Goal: Information Seeking & Learning: Learn about a topic

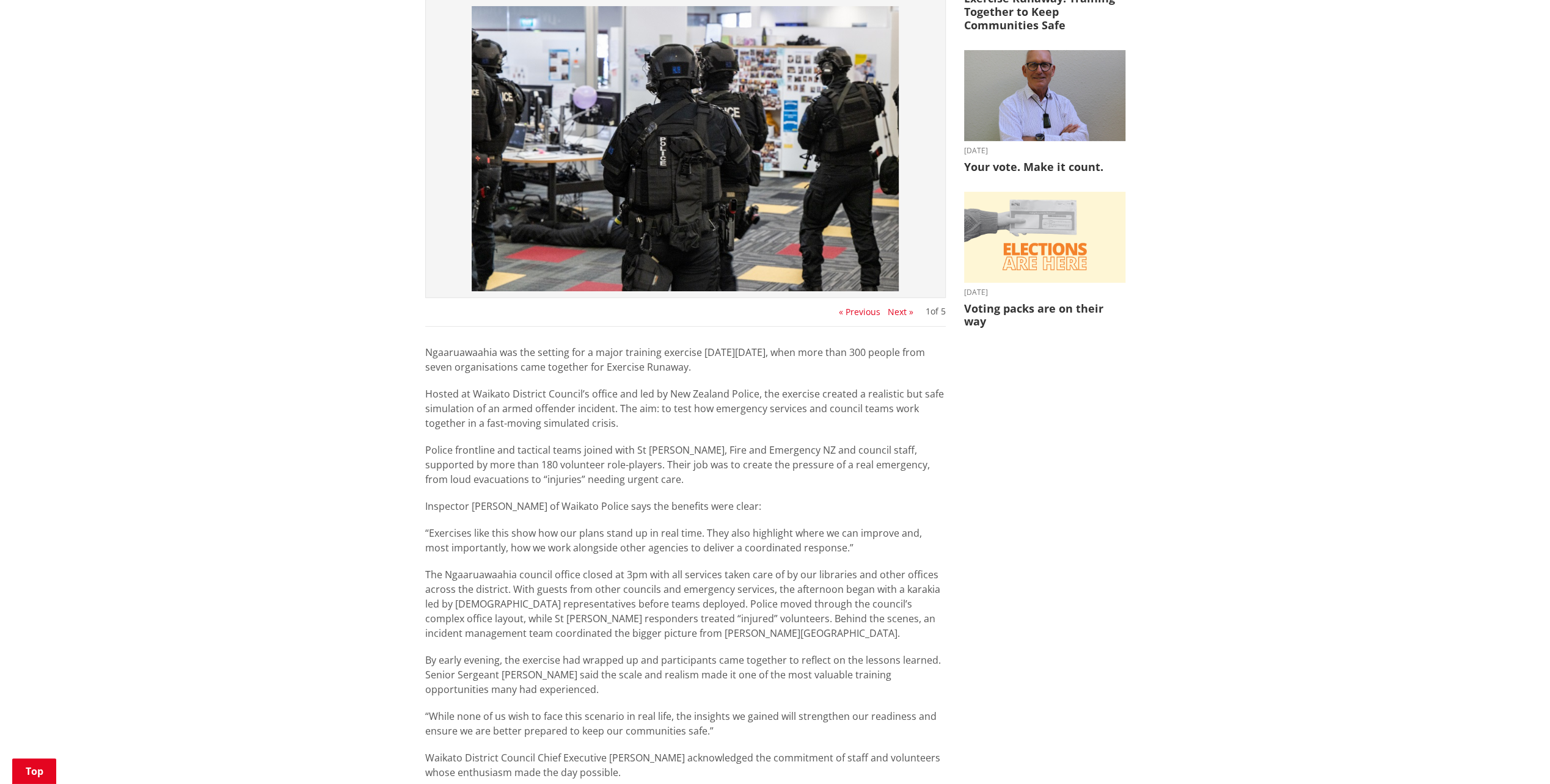
scroll to position [306, 0]
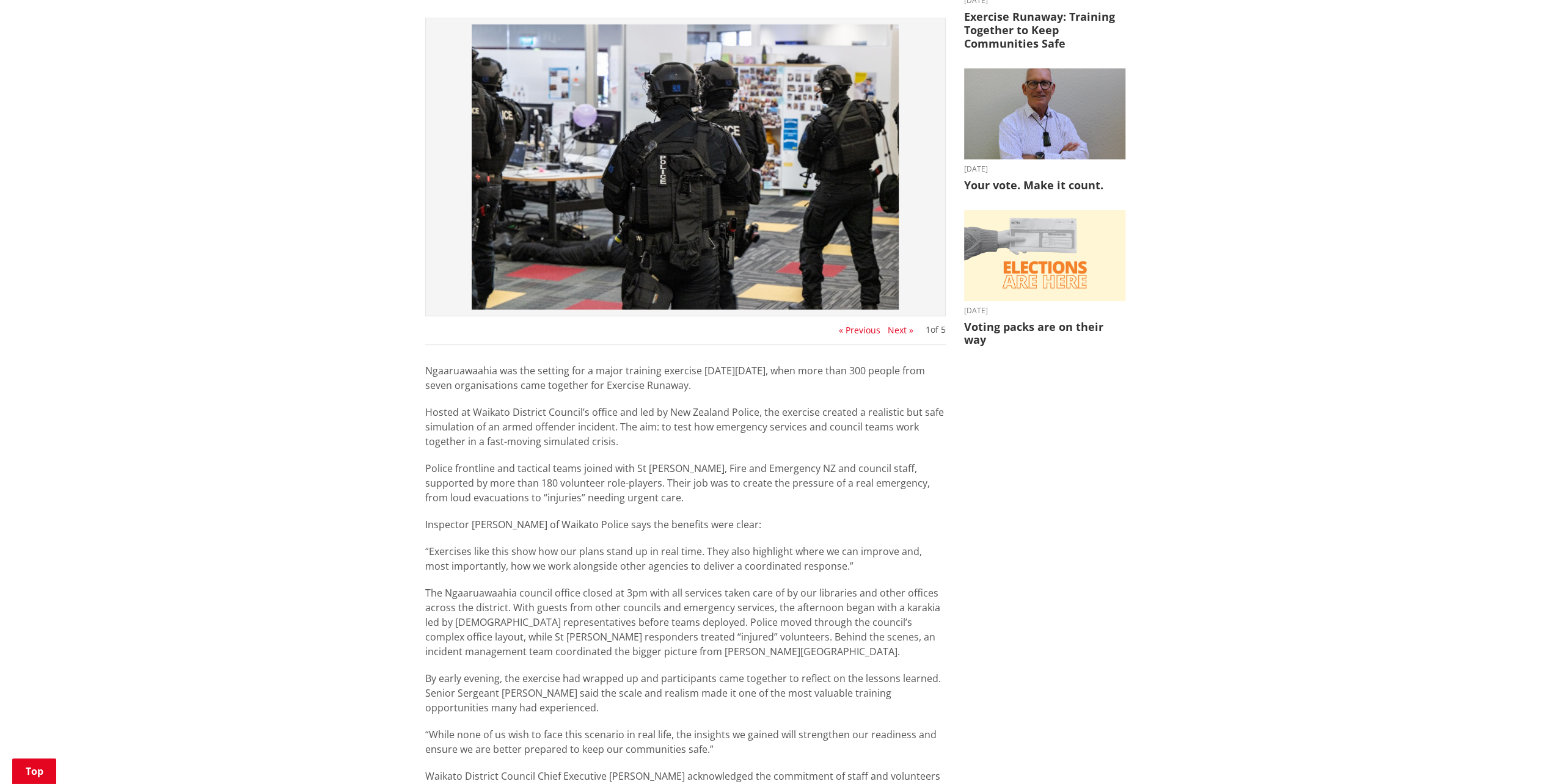
click at [885, 327] on ul "« Previous Next »" at bounding box center [876, 331] width 75 height 10
click at [892, 331] on button "Next »" at bounding box center [900, 331] width 26 height 10
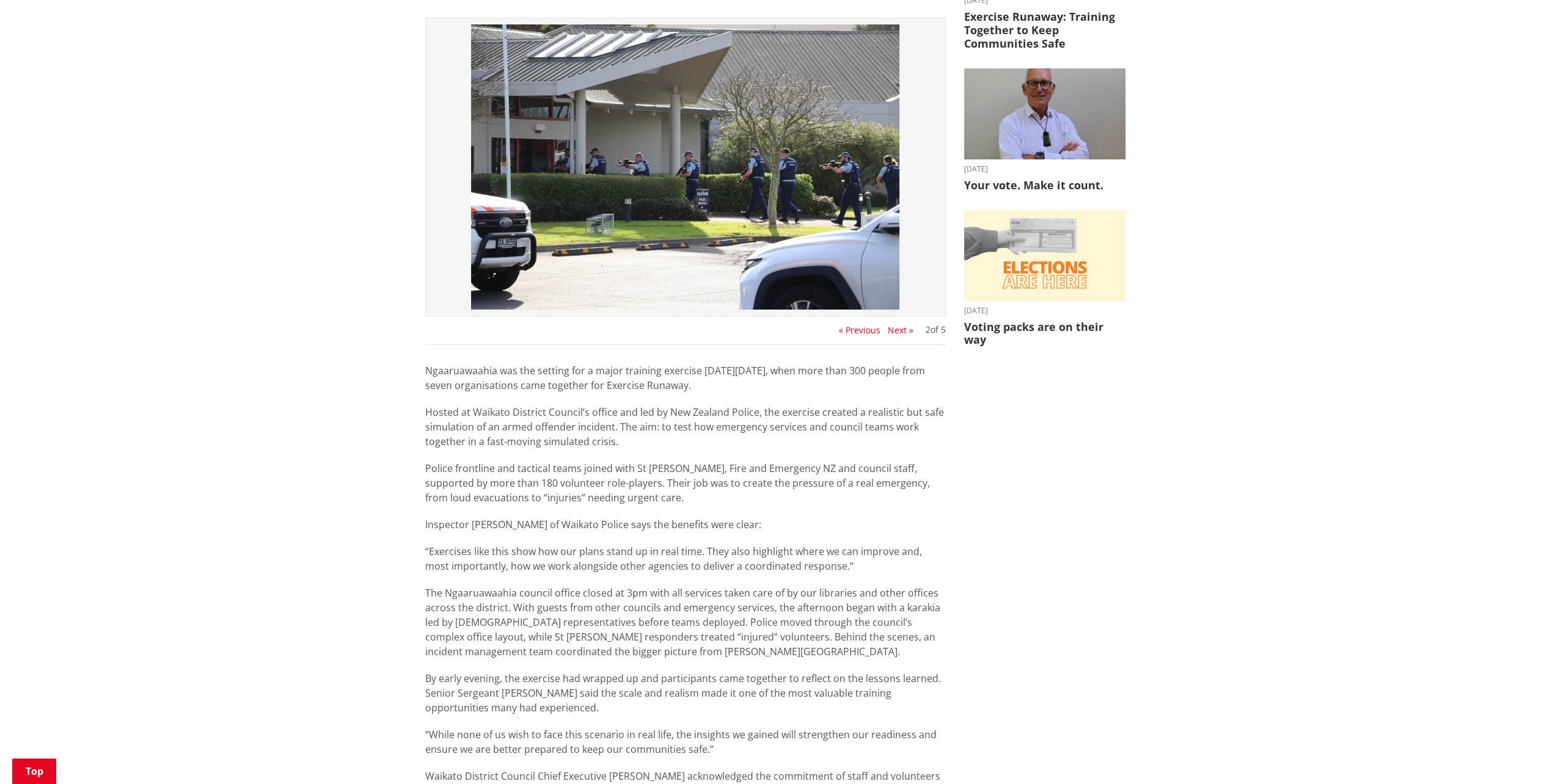
click at [892, 331] on button "Next »" at bounding box center [900, 331] width 26 height 10
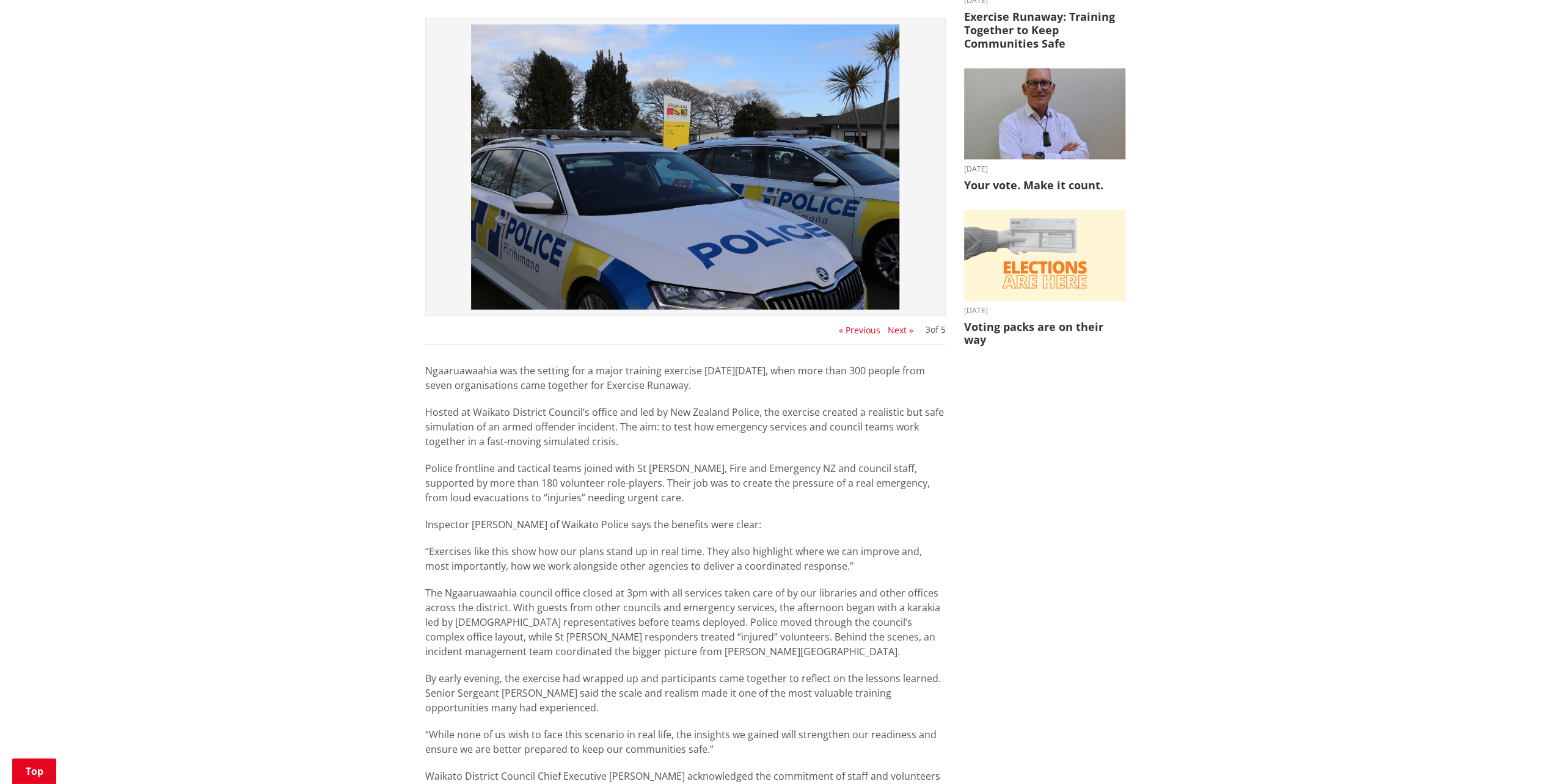
click at [892, 331] on button "Next »" at bounding box center [900, 331] width 26 height 10
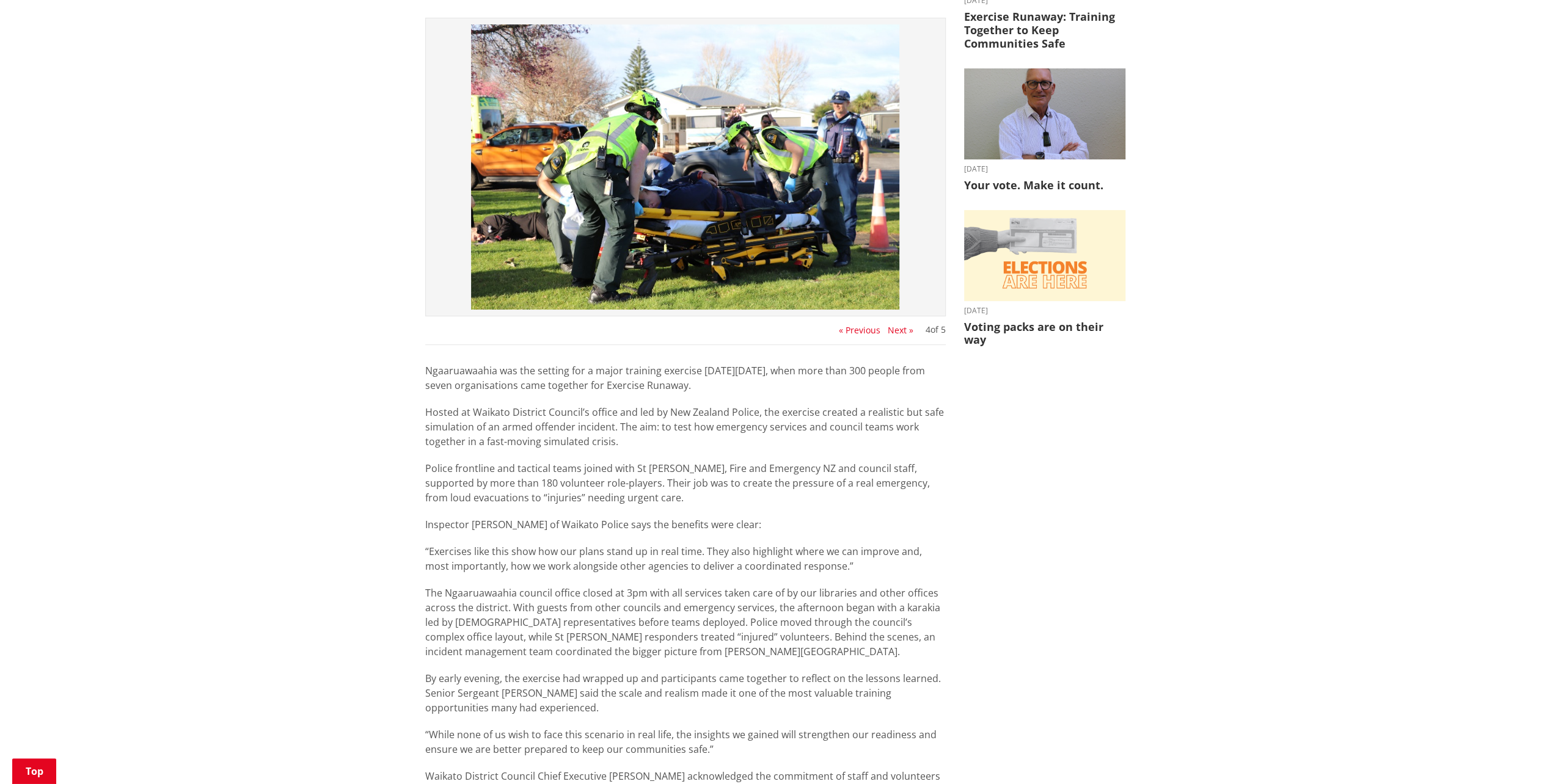
click at [888, 328] on button "Next »" at bounding box center [900, 331] width 26 height 10
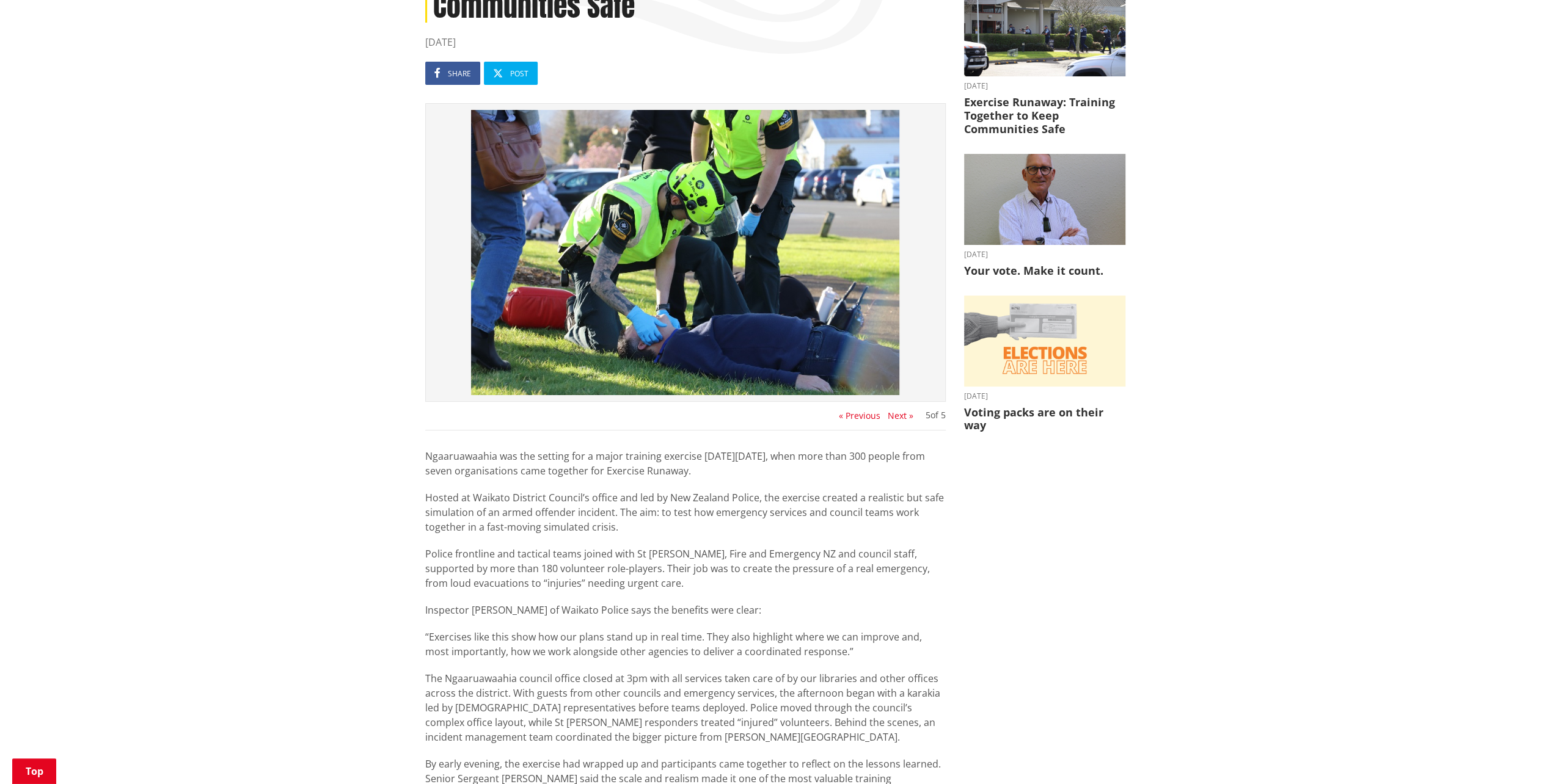
scroll to position [183, 0]
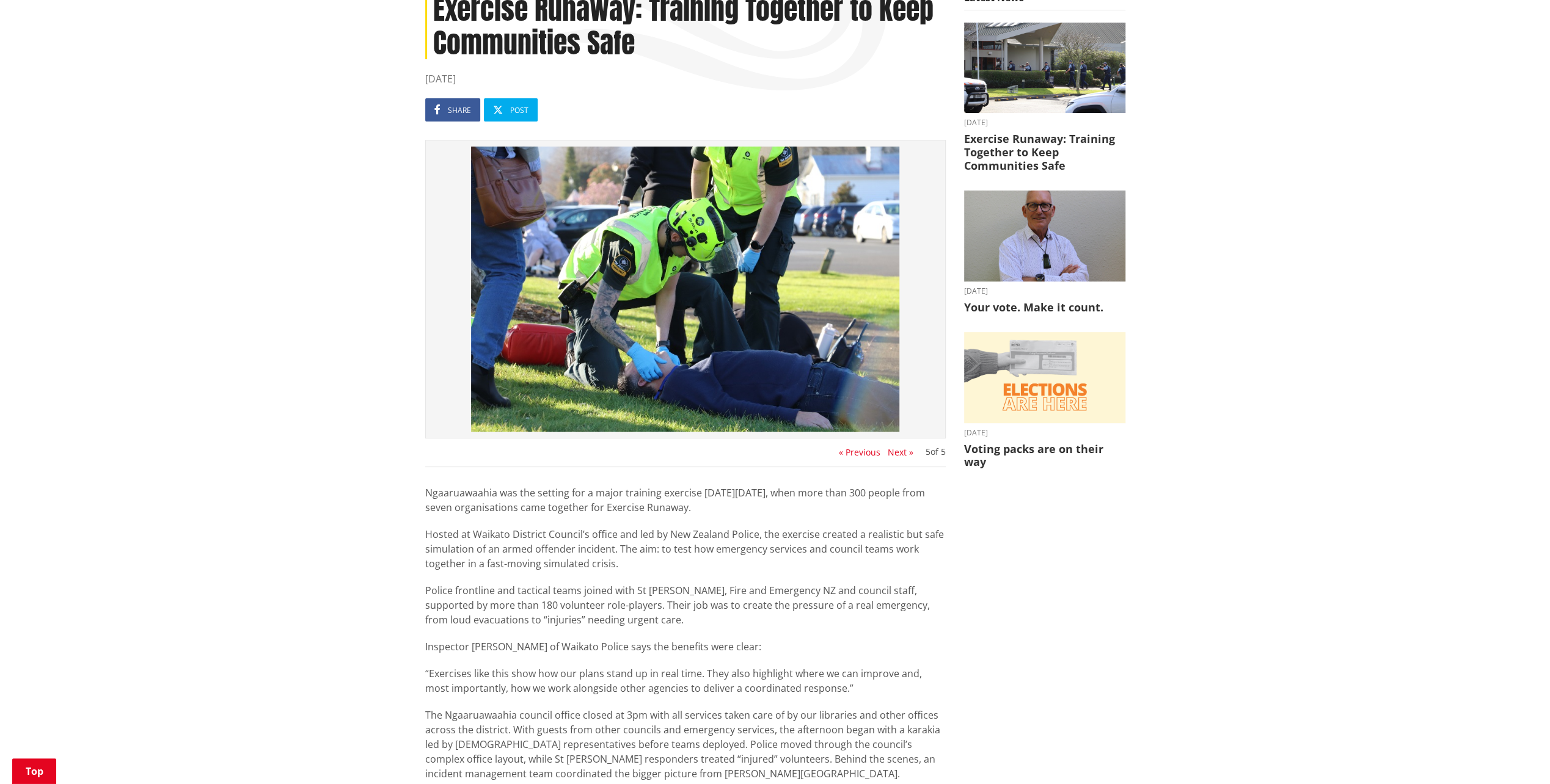
click at [861, 451] on button "« Previous" at bounding box center [859, 452] width 41 height 10
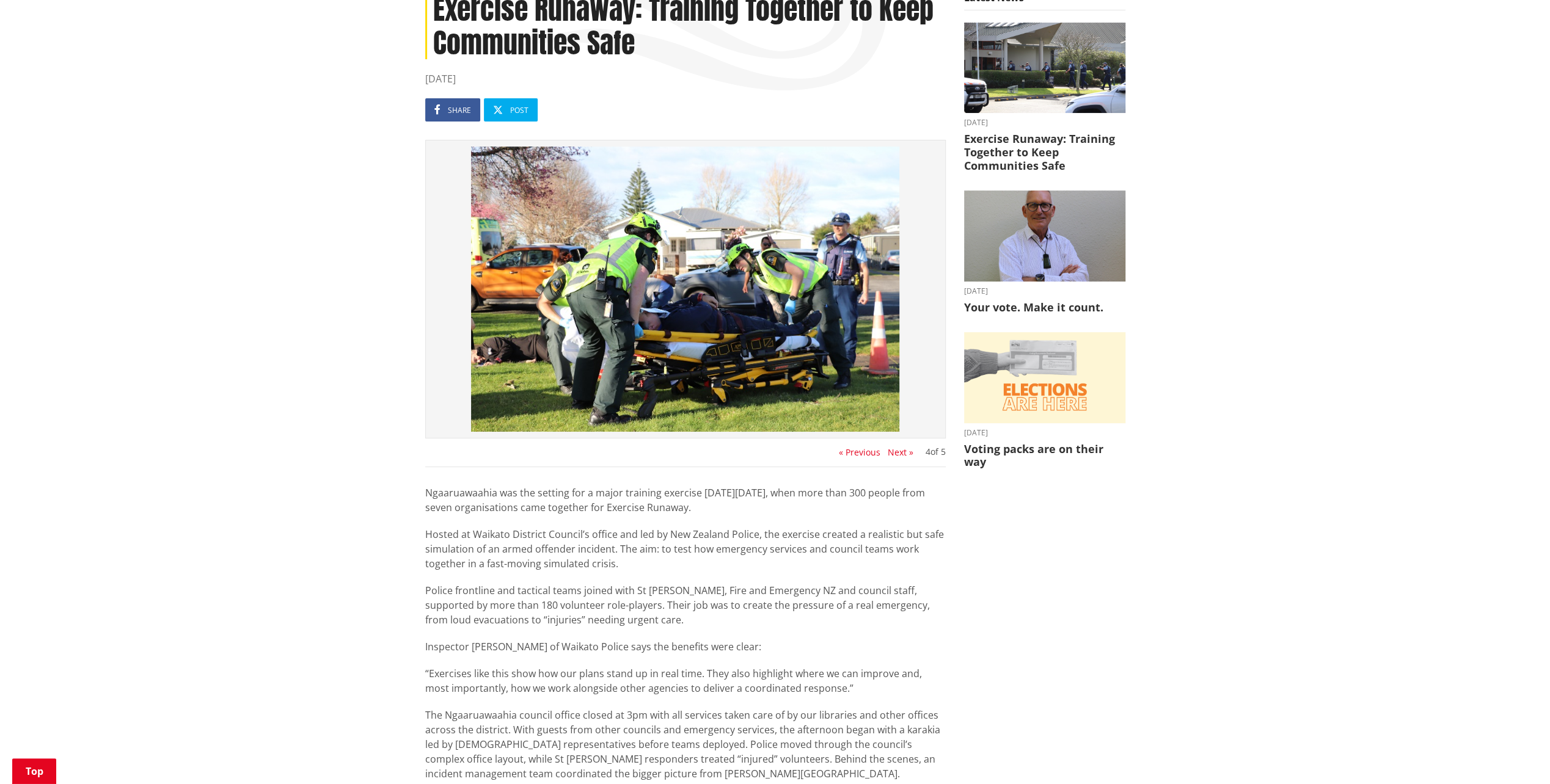
click at [861, 451] on button "« Previous" at bounding box center [859, 452] width 41 height 10
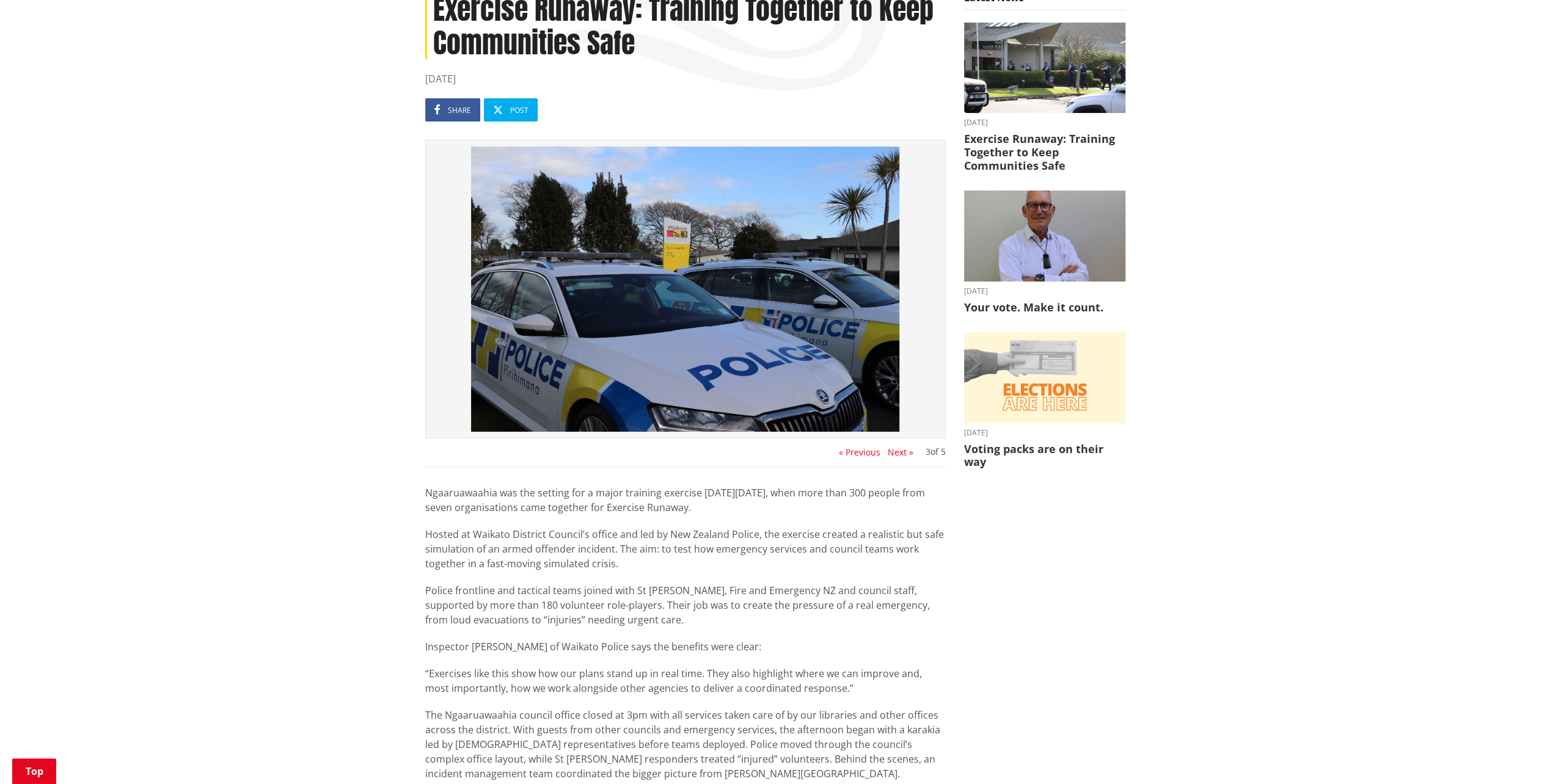
click at [861, 451] on button "« Previous" at bounding box center [859, 452] width 41 height 10
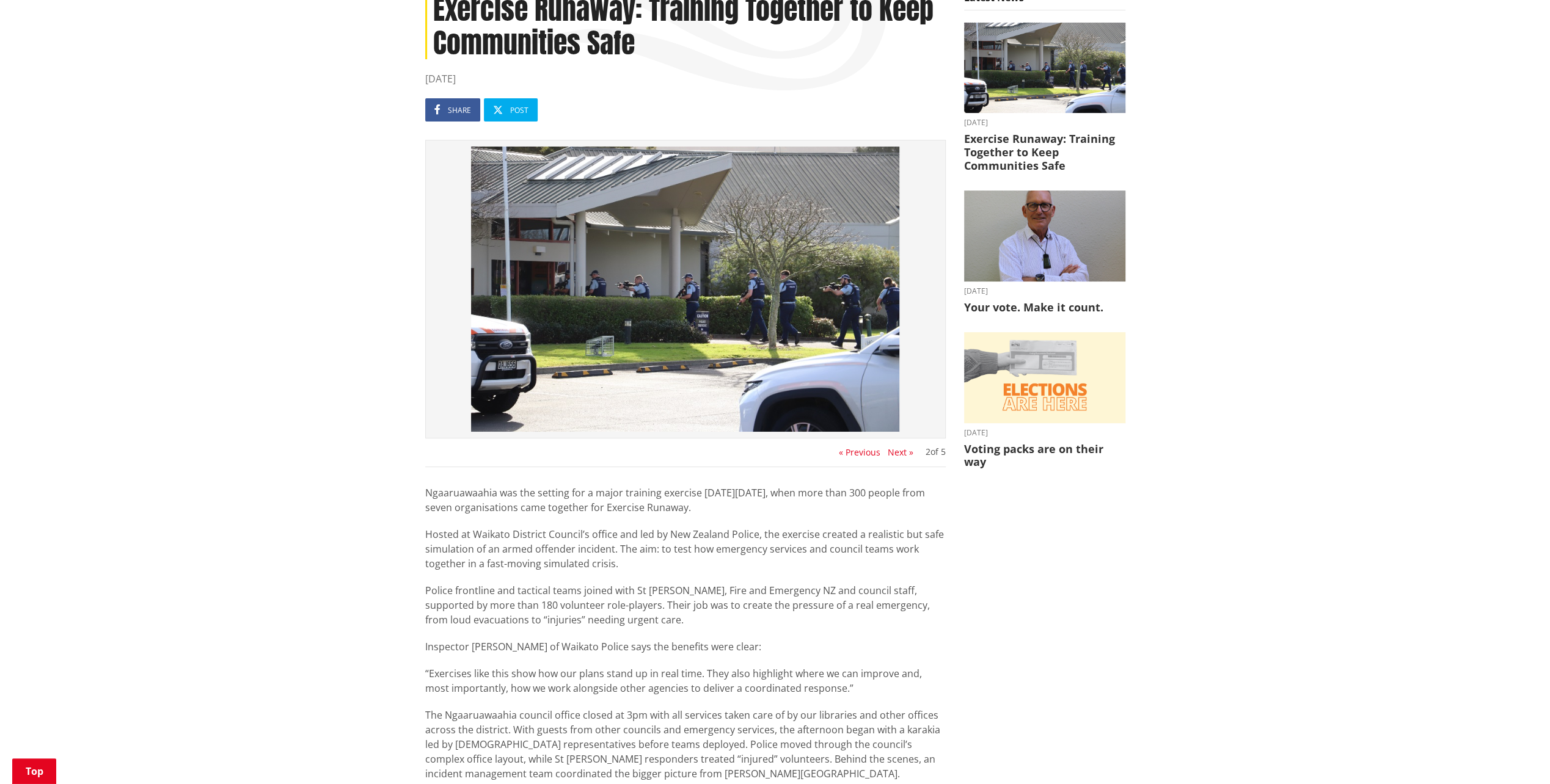
click at [861, 451] on button "« Previous" at bounding box center [859, 452] width 41 height 10
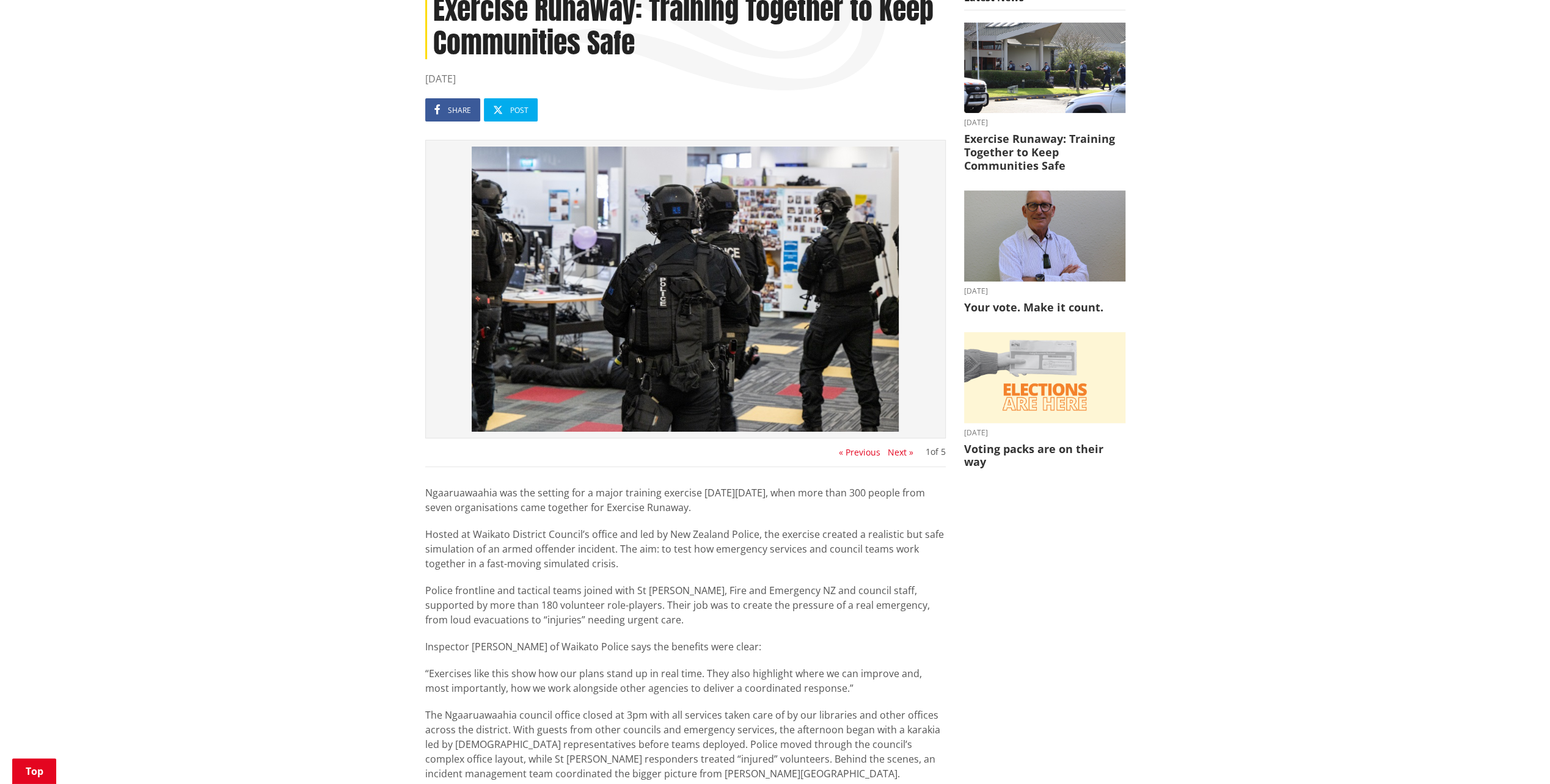
click at [861, 447] on button "« Previous" at bounding box center [859, 452] width 41 height 10
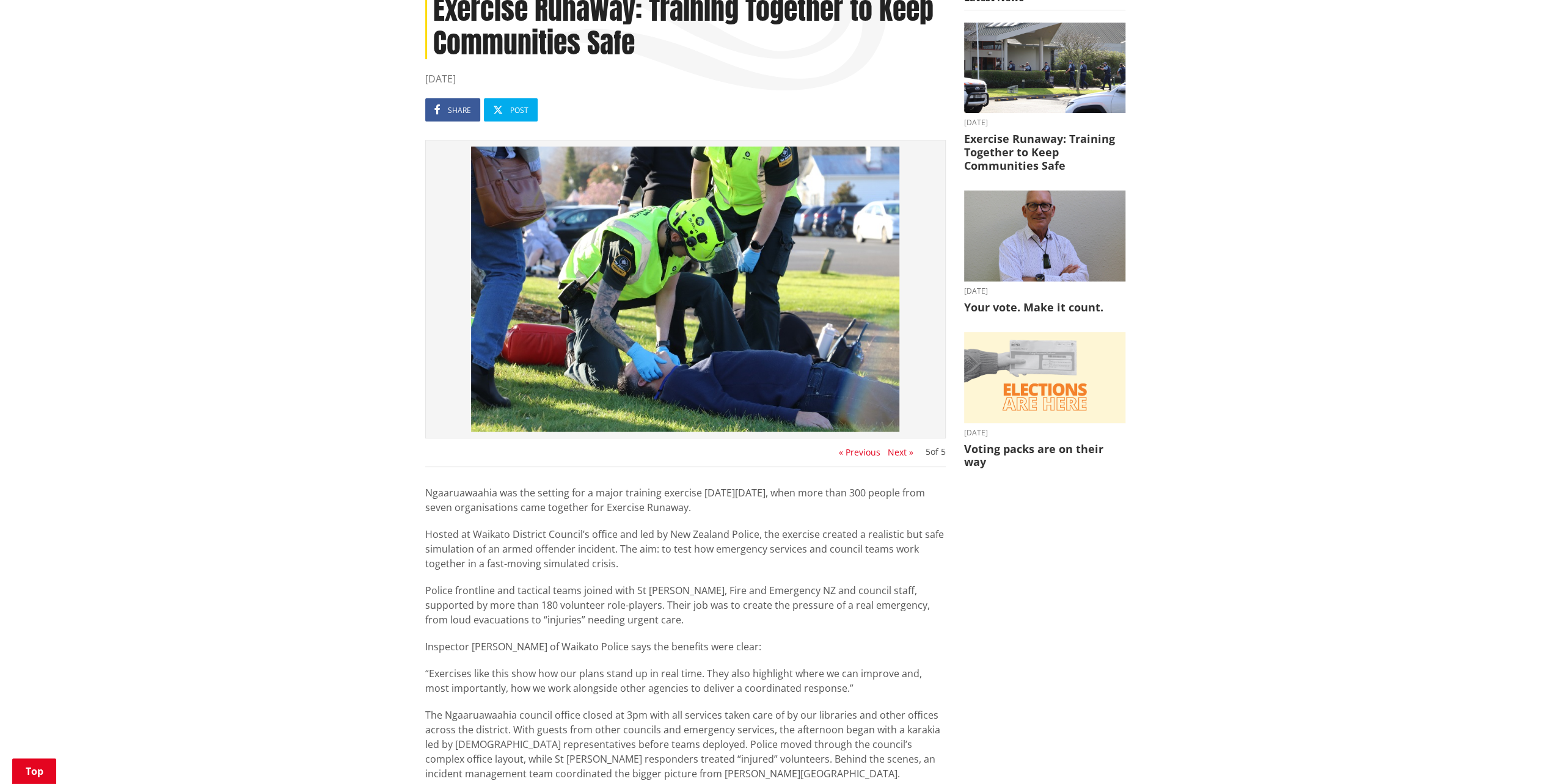
click at [861, 447] on button "« Previous" at bounding box center [859, 452] width 41 height 10
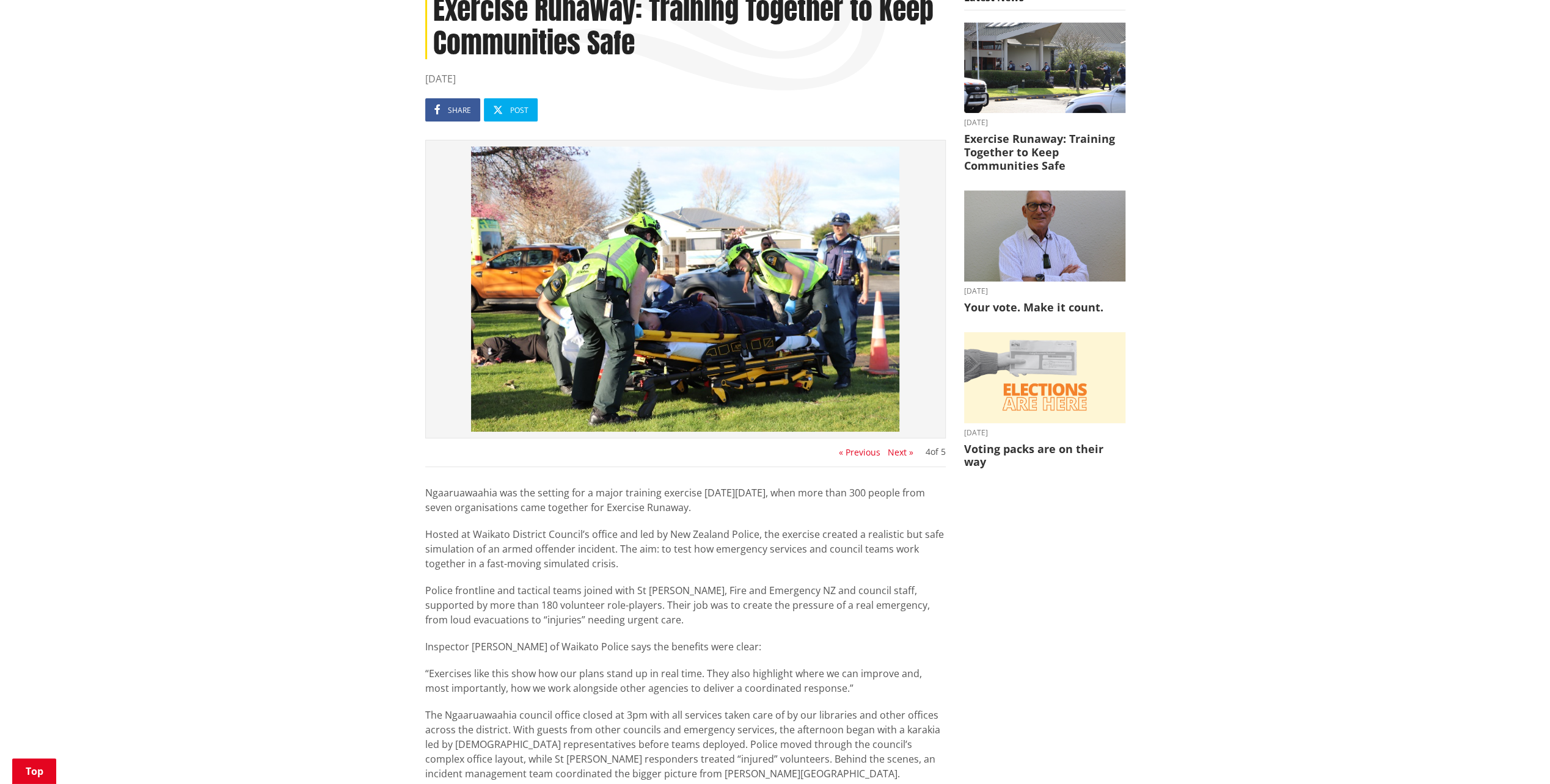
click at [861, 447] on button "« Previous" at bounding box center [859, 452] width 41 height 10
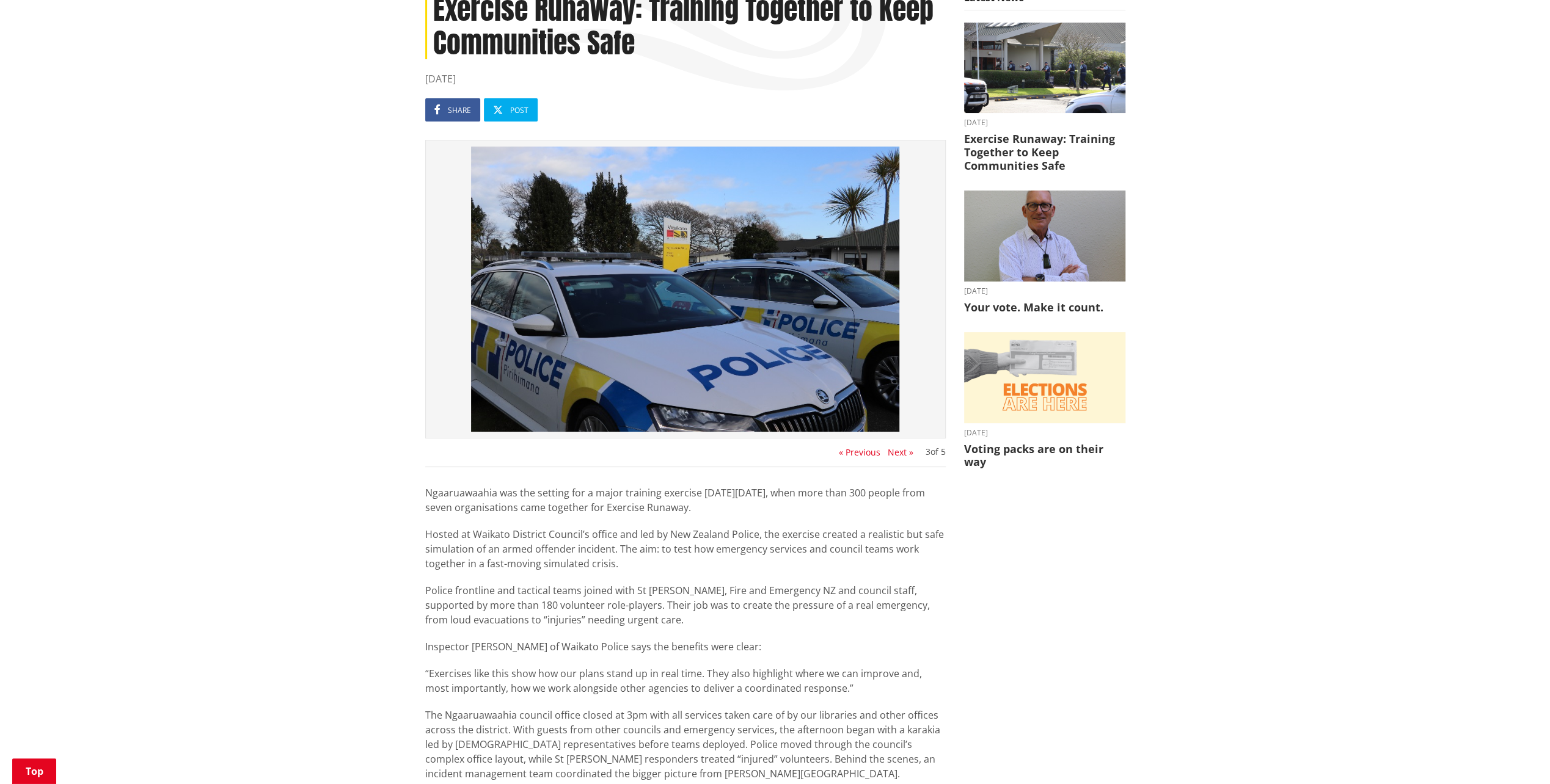
click at [861, 447] on button "« Previous" at bounding box center [859, 452] width 41 height 10
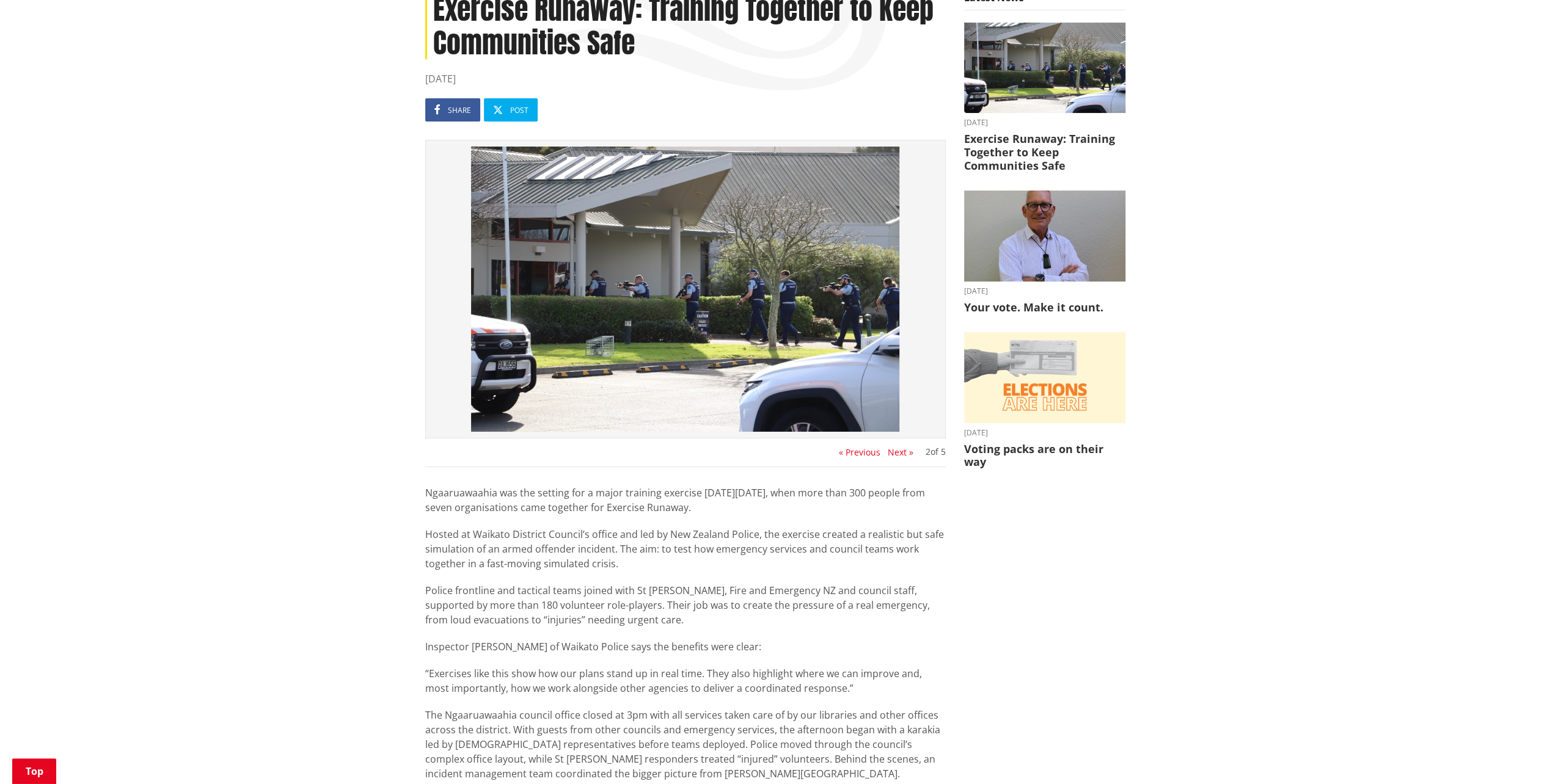
drag, startPoint x: 861, startPoint y: 447, endPoint x: 866, endPoint y: 439, distance: 9.4
click at [865, 440] on div "2 of 5 « Previous Next »" at bounding box center [686, 304] width 521 height 327
